Goal: Information Seeking & Learning: Check status

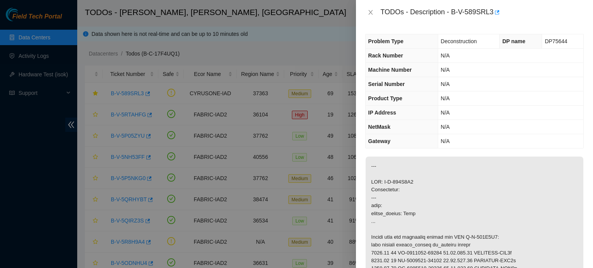
scroll to position [171, 0]
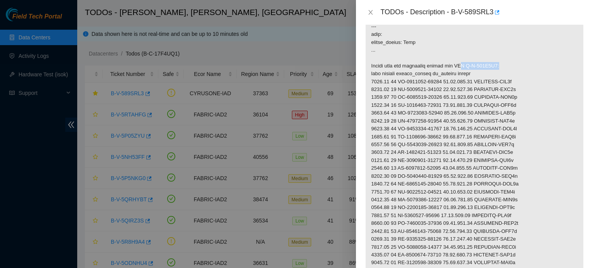
drag, startPoint x: 450, startPoint y: 74, endPoint x: 492, endPoint y: 75, distance: 42.1
click at [492, 75] on p at bounding box center [475, 152] width 218 height 335
copy p "RMA B-V-589K5Z9"
click at [447, 132] on p at bounding box center [475, 152] width 218 height 335
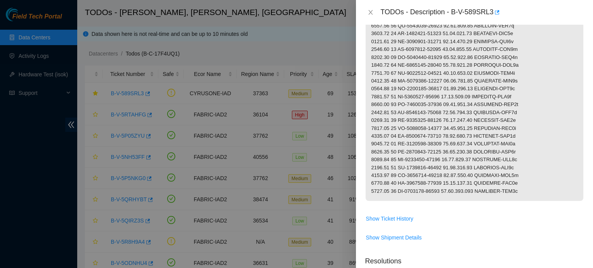
scroll to position [329, 0]
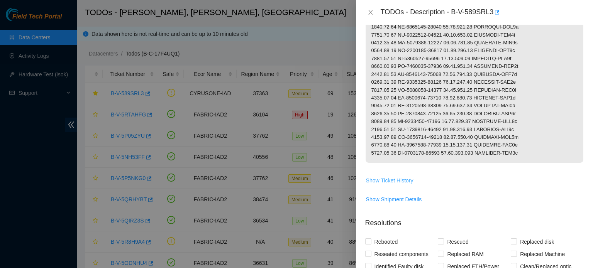
click at [397, 185] on span "Show Ticket History" at bounding box center [389, 180] width 47 height 8
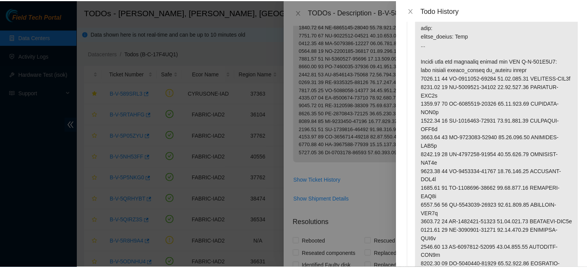
scroll to position [0, 0]
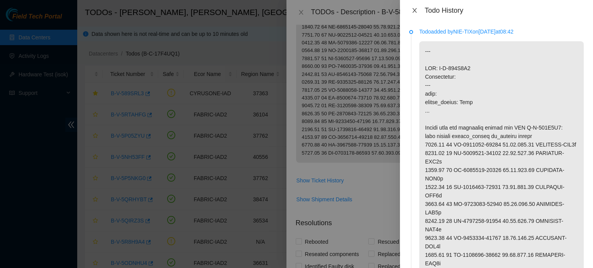
click at [415, 11] on icon "close" at bounding box center [415, 10] width 6 height 6
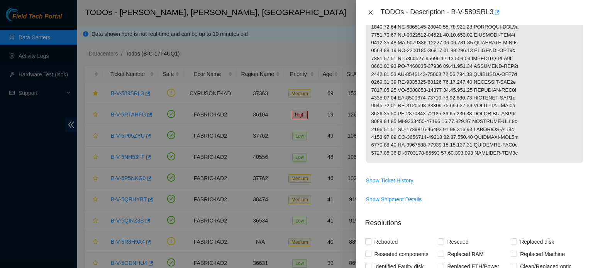
click at [370, 9] on icon "close" at bounding box center [371, 12] width 6 height 6
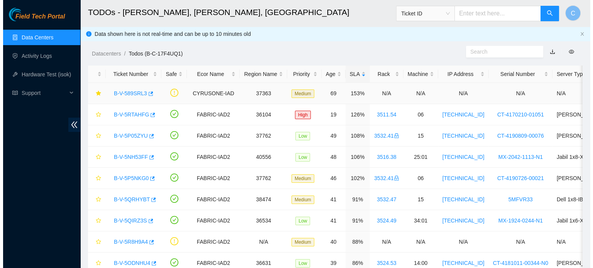
scroll to position [175, 0]
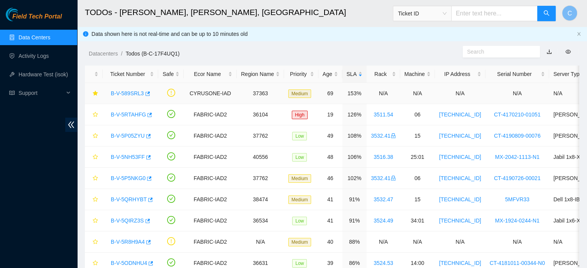
click at [124, 92] on link "B-V-589SRL3" at bounding box center [127, 93] width 33 height 6
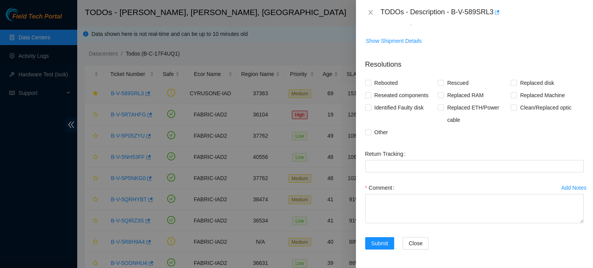
scroll to position [164, 0]
drag, startPoint x: 424, startPoint y: 166, endPoint x: 410, endPoint y: 167, distance: 14.3
click at [424, 166] on Tracking "Return Tracking" at bounding box center [474, 167] width 219 height 12
click at [456, 143] on form "Resolutions Rebooted Rescued Replaced disk Reseated components Replaced RAM Rep…" at bounding box center [474, 157] width 219 height 206
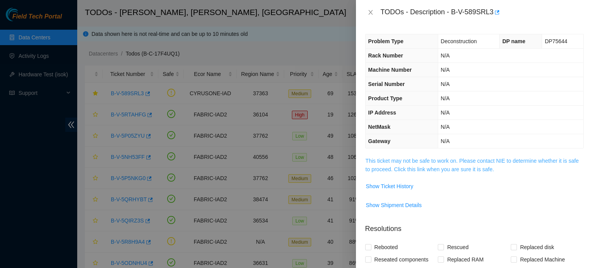
click at [441, 159] on link "This ticket may not be safe to work on. Please contact NIE to determine whether…" at bounding box center [472, 165] width 213 height 15
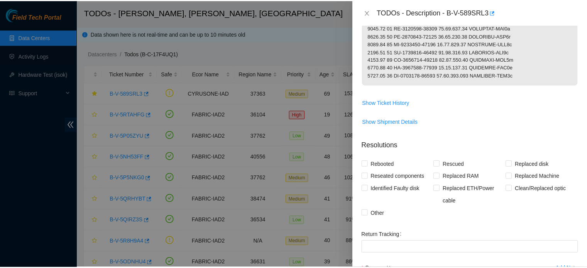
scroll to position [494, 0]
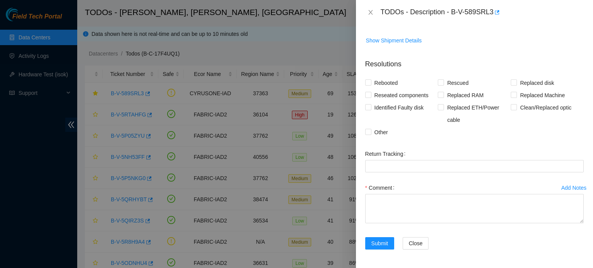
click at [558, 137] on div "Rebooted Rescued Replaced disk Reseated components Replaced RAM Replaced Machin…" at bounding box center [474, 108] width 219 height 62
click at [92, 42] on div at bounding box center [296, 134] width 593 height 268
click at [370, 11] on icon "close" at bounding box center [371, 12] width 6 height 6
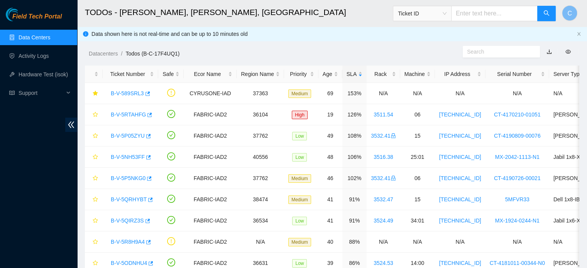
scroll to position [175, 0]
click at [493, 12] on input "text" at bounding box center [494, 13] width 86 height 15
paste input "B-V-5T47V3J"
type input "B-V-5T47V3J"
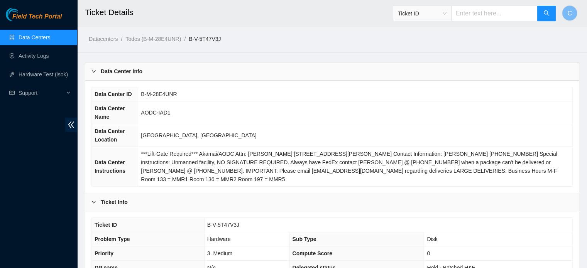
scroll to position [244, 0]
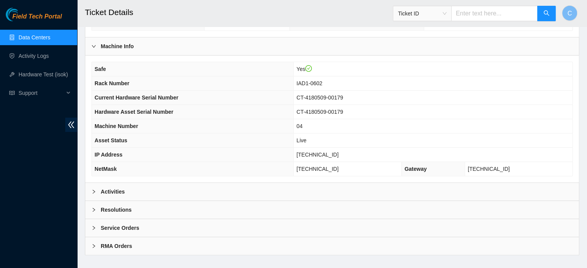
click at [122, 188] on b "Activities" at bounding box center [113, 192] width 24 height 8
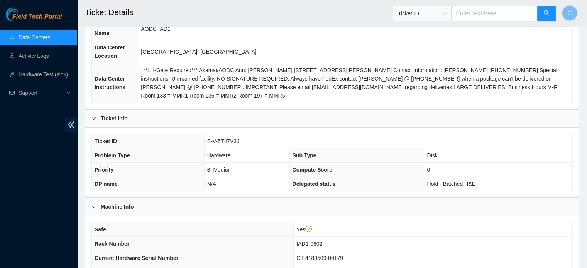
scroll to position [0, 0]
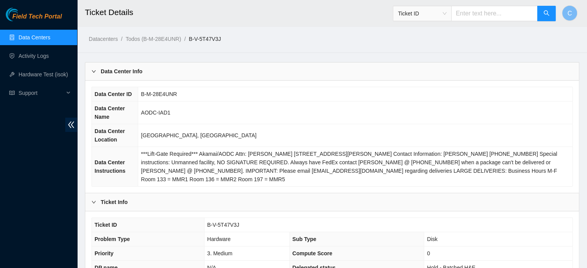
click at [50, 40] on link "Data Centers" at bounding box center [35, 37] width 32 height 6
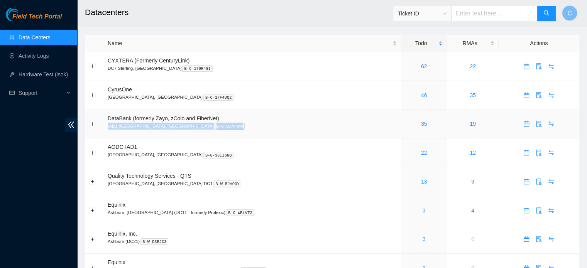
click at [344, 124] on td "DataBank (formerly Zayo, zColo and FiberNet) IAD1 Ashburn, [GEOGRAPHIC_DATA] B-…" at bounding box center [252, 124] width 298 height 29
click at [344, 124] on p "IAD1 Ashburn, [GEOGRAPHIC_DATA] B-G-3D7P4XW" at bounding box center [252, 126] width 289 height 7
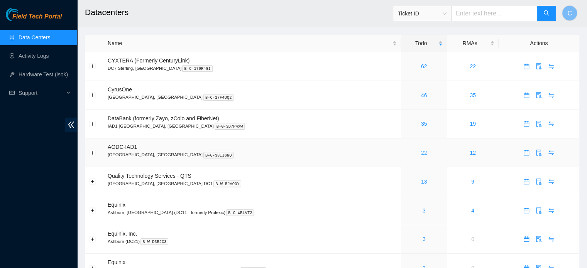
click at [421, 153] on link "22" at bounding box center [424, 153] width 6 height 6
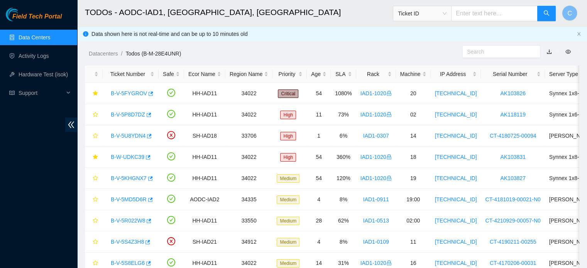
click at [493, 17] on input "text" at bounding box center [494, 13] width 86 height 15
paste input "B-V-5T47V3J"
type input "B-V-5T47V3J"
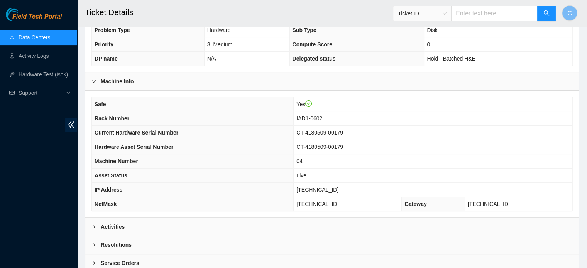
scroll to position [244, 0]
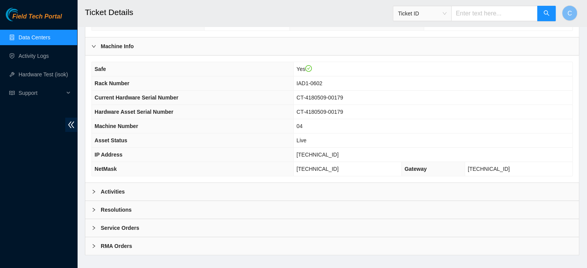
click at [105, 183] on div "Activities" at bounding box center [332, 192] width 494 height 18
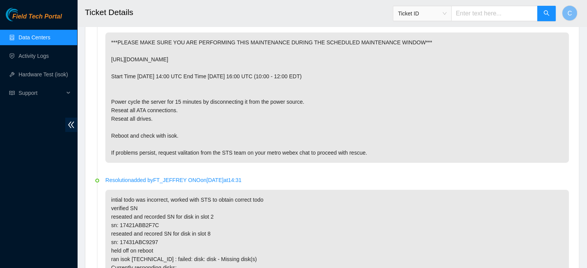
scroll to position [450, 0]
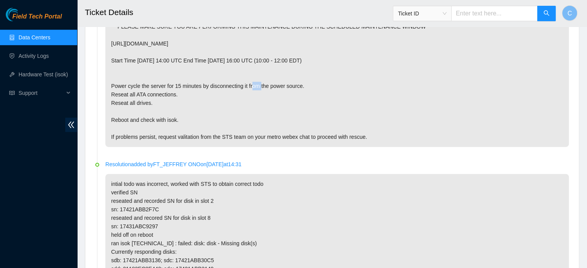
drag, startPoint x: 366, startPoint y: 50, endPoint x: 378, endPoint y: 47, distance: 12.2
click at [378, 47] on p "***PLEASE MAKE SURE YOU ARE PERFORMING THIS MAINTENANCE DURING THE SCHEDULED MA…" at bounding box center [337, 82] width 464 height 131
click at [386, 57] on p "***PLEASE MAKE SURE YOU ARE PERFORMING THIS MAINTENANCE DURING THE SCHEDULED MA…" at bounding box center [337, 82] width 464 height 131
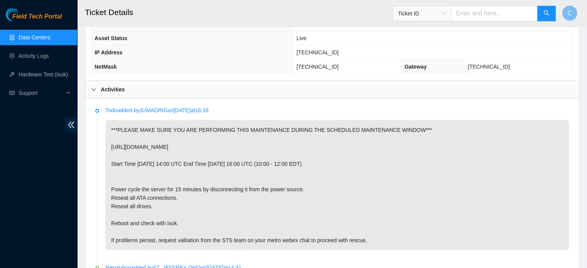
scroll to position [338, 0]
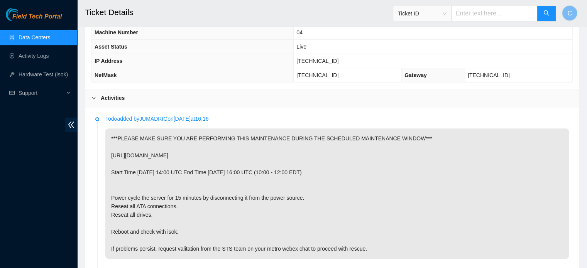
click at [552, 154] on p "***PLEASE MAKE SURE YOU ARE PERFORMING THIS MAINTENANCE DURING THE SCHEDULED MA…" at bounding box center [337, 194] width 464 height 131
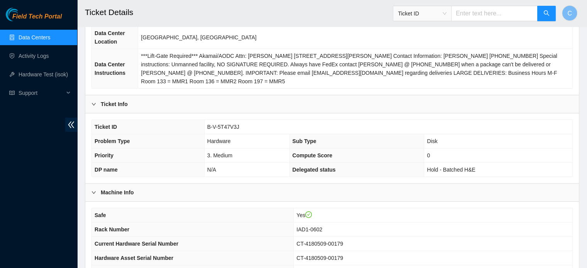
scroll to position [0, 0]
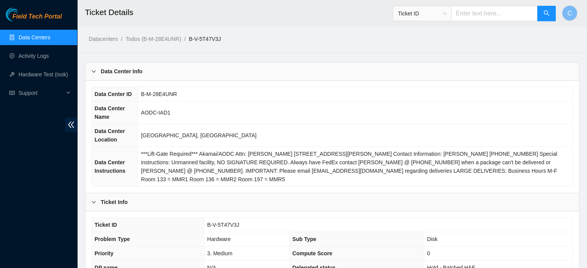
click at [50, 38] on link "Data Centers" at bounding box center [35, 37] width 32 height 6
